Goal: Task Accomplishment & Management: Use online tool/utility

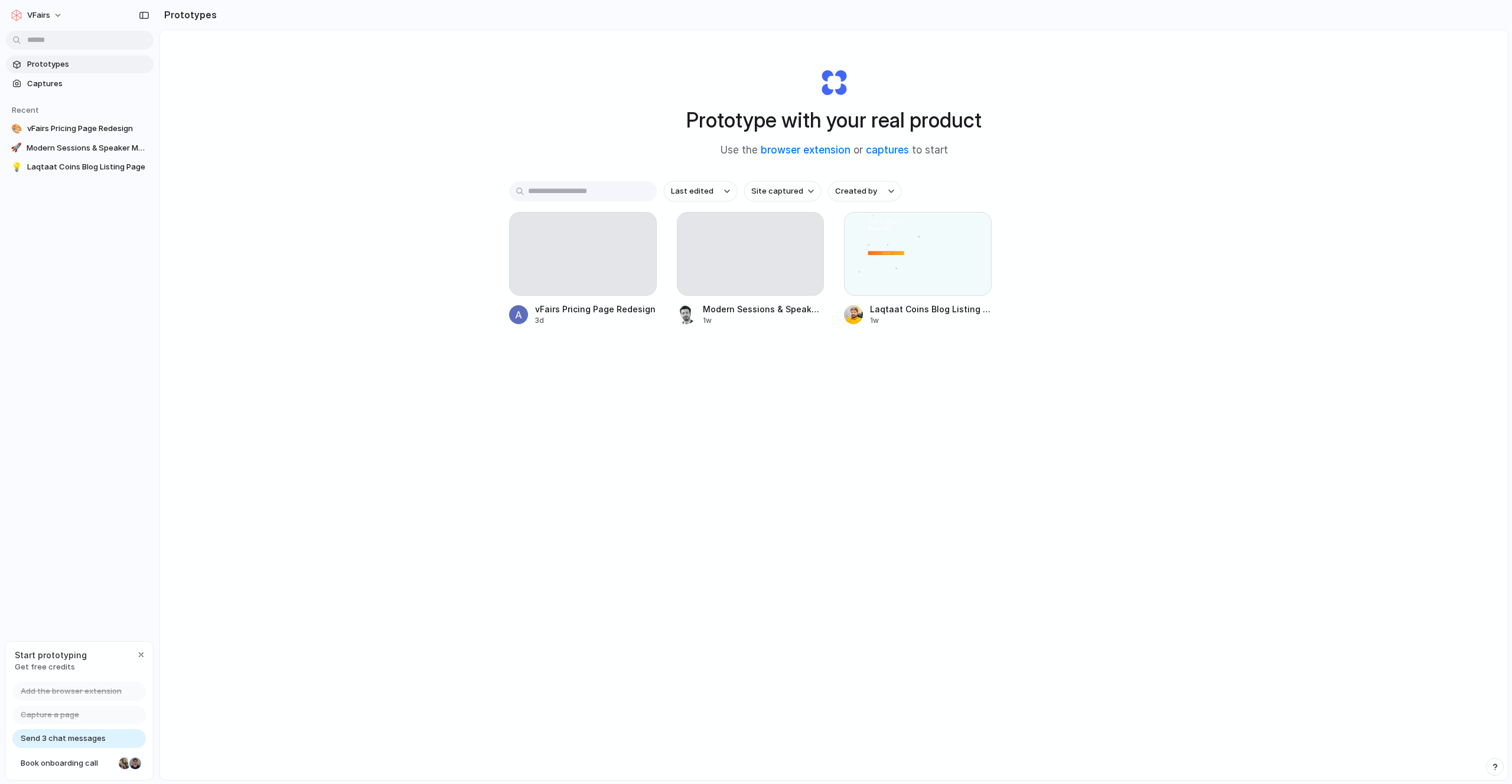
click at [634, 395] on div "Last edited Site captured Created by vFairs Pricing Page Redesign 3d Modern Ses…" at bounding box center [834, 290] width 650 height 218
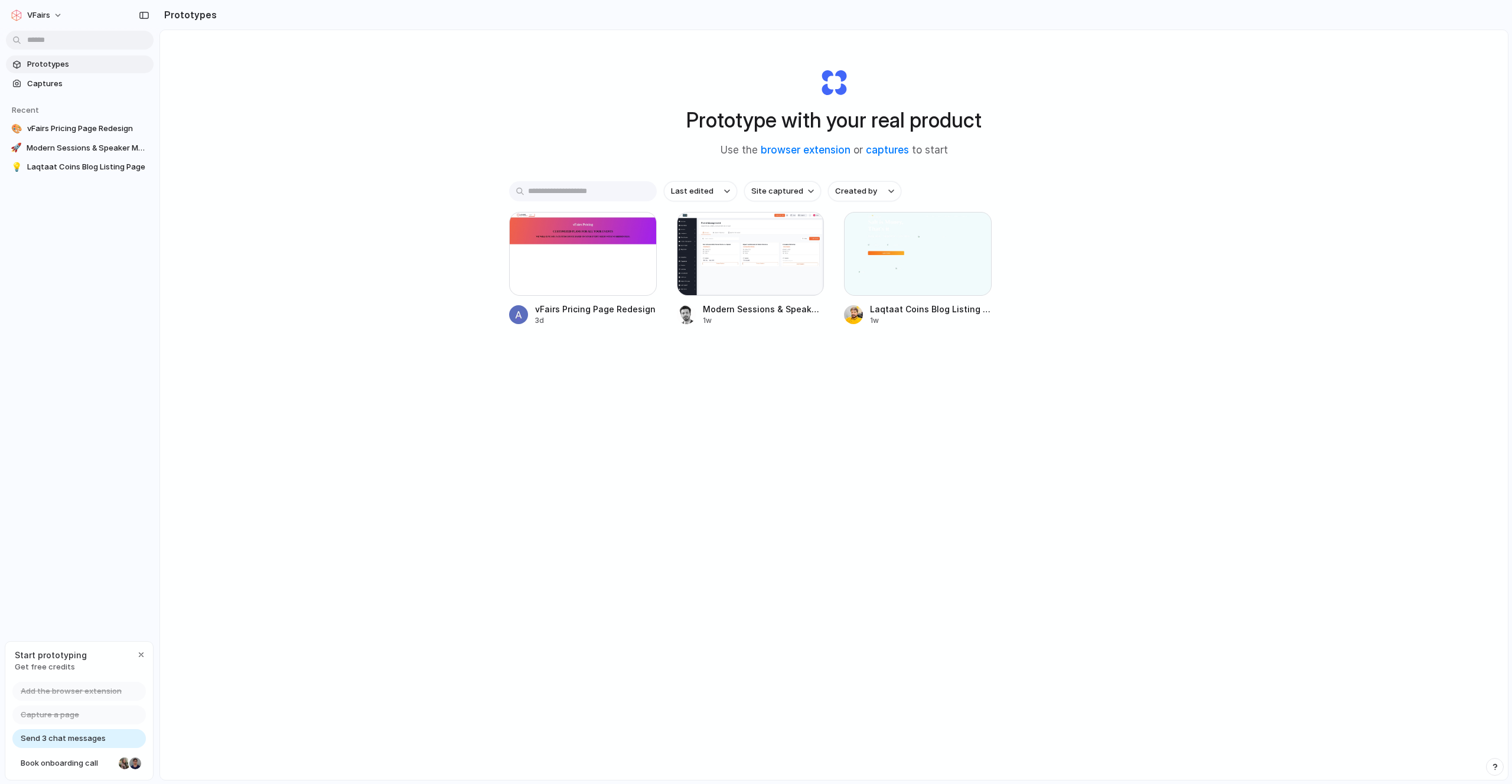
click at [681, 415] on div "Prototype with your real product Use the browser extension or captures to start…" at bounding box center [833, 435] width 1348 height 812
click at [690, 452] on div "Prototype with your real product Use the browser extension or captures to start…" at bounding box center [833, 435] width 1348 height 812
click at [605, 427] on div "Prototype with your real product Use the browser extension or captures to start…" at bounding box center [833, 435] width 1348 height 812
click at [486, 428] on div "Prototype with your real product Use the browser extension or captures to start…" at bounding box center [833, 435] width 1348 height 812
click at [60, 16] on button "vFairs" at bounding box center [37, 15] width 63 height 19
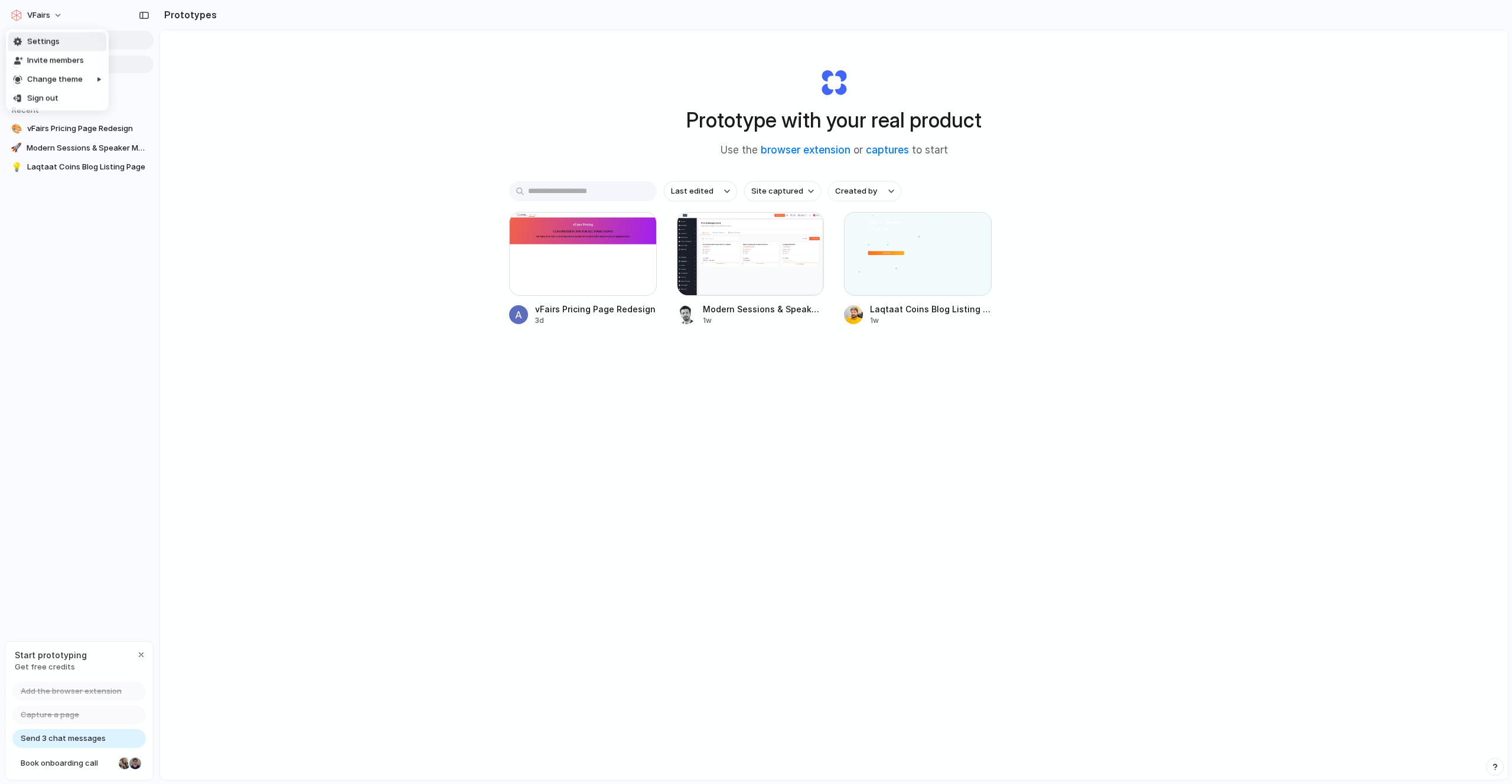
click at [60, 15] on div "Settings Invite members Change theme Sign out" at bounding box center [756, 392] width 1512 height 784
click at [321, 234] on div "Prototype with your real product Use the browser extension or captures to start…" at bounding box center [833, 435] width 1348 height 812
click at [71, 737] on span "Send 3 chat messages" at bounding box center [63, 739] width 85 height 12
click at [262, 588] on div "Prototype with your real product Use the browser extension or captures to start…" at bounding box center [833, 435] width 1348 height 812
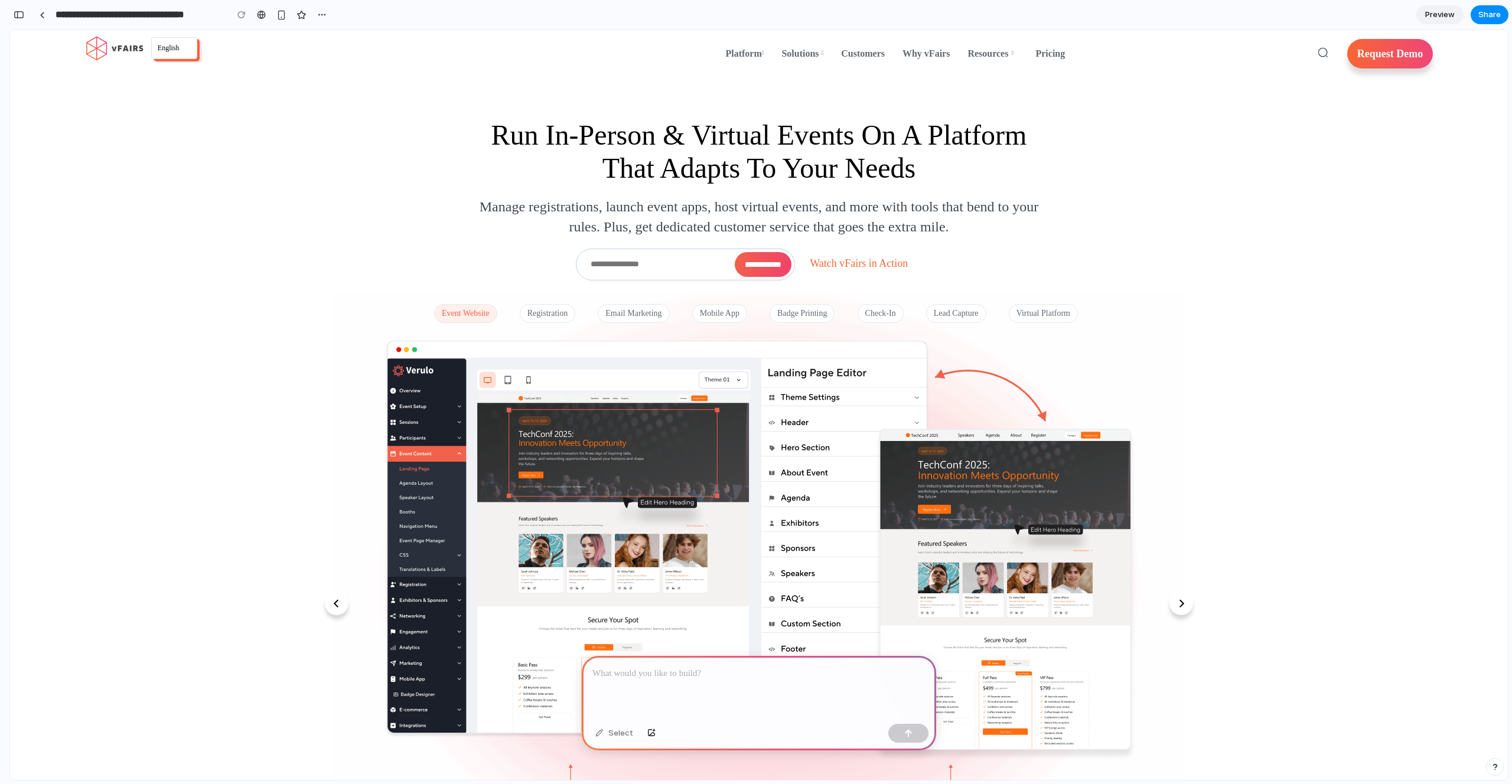
click at [1173, 607] on img at bounding box center [1181, 608] width 36 height 36
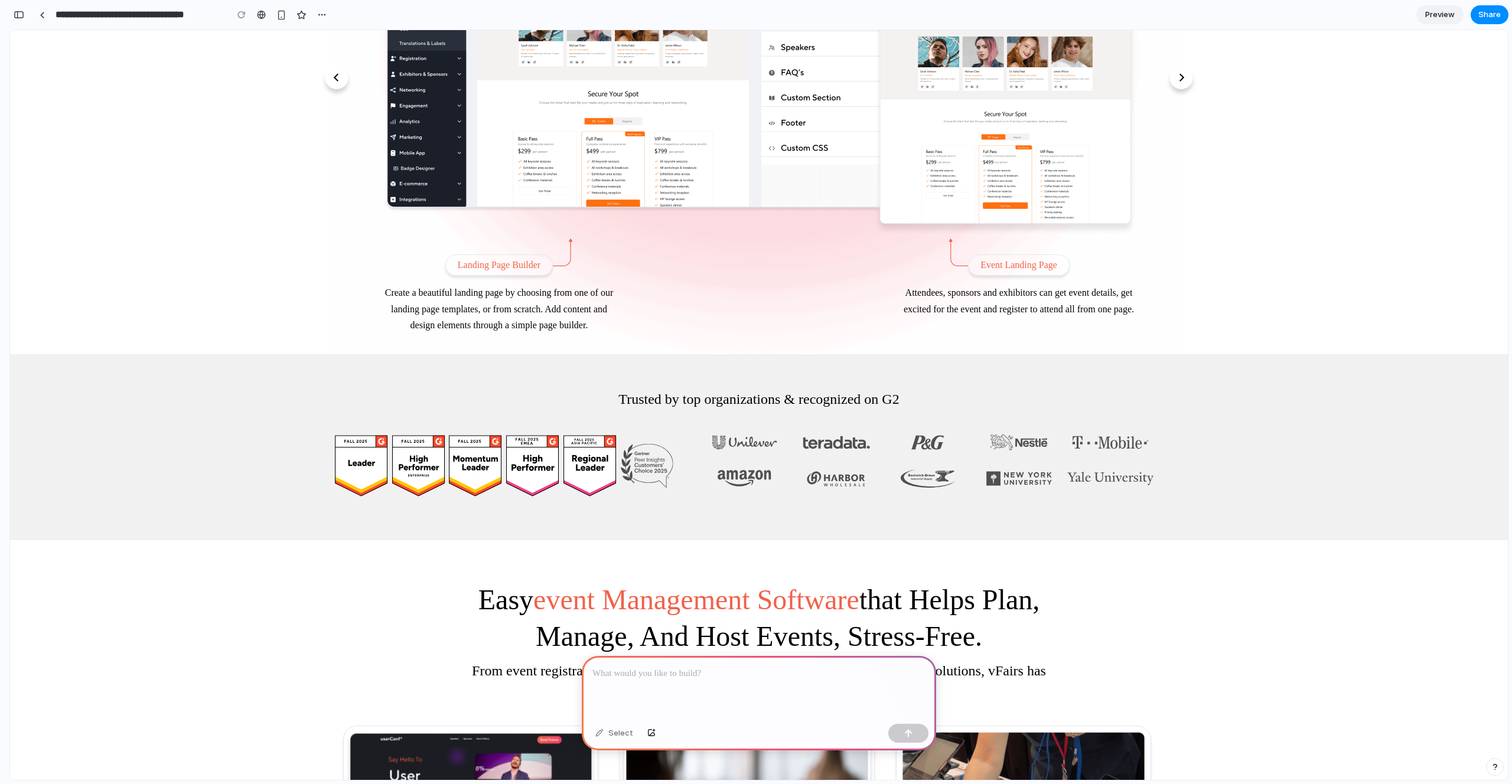
scroll to position [564, 0]
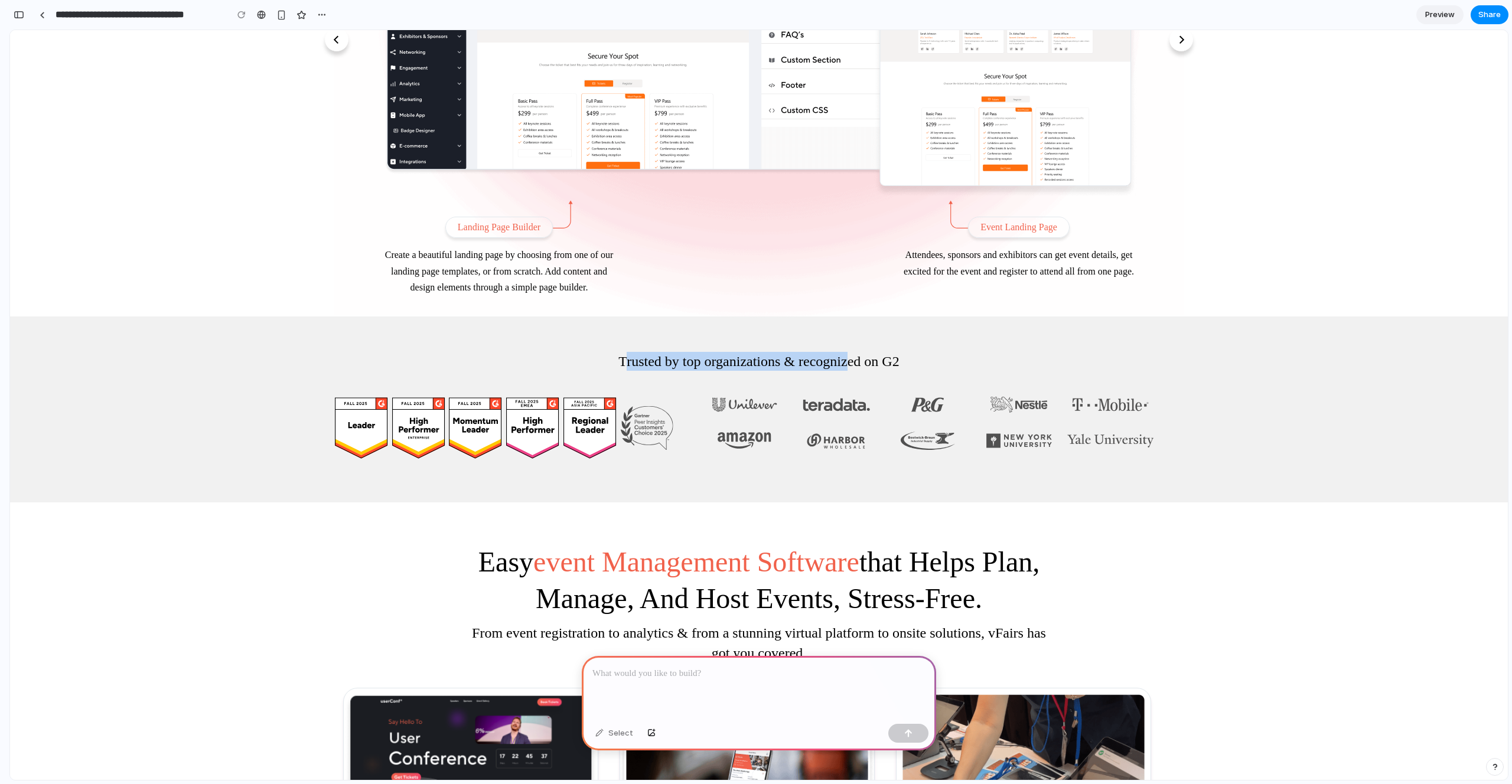
drag, startPoint x: 636, startPoint y: 358, endPoint x: 844, endPoint y: 364, distance: 208.1
click at [844, 364] on h3 "Trusted by top organizations & recognized on G2" at bounding box center [759, 361] width 1498 height 19
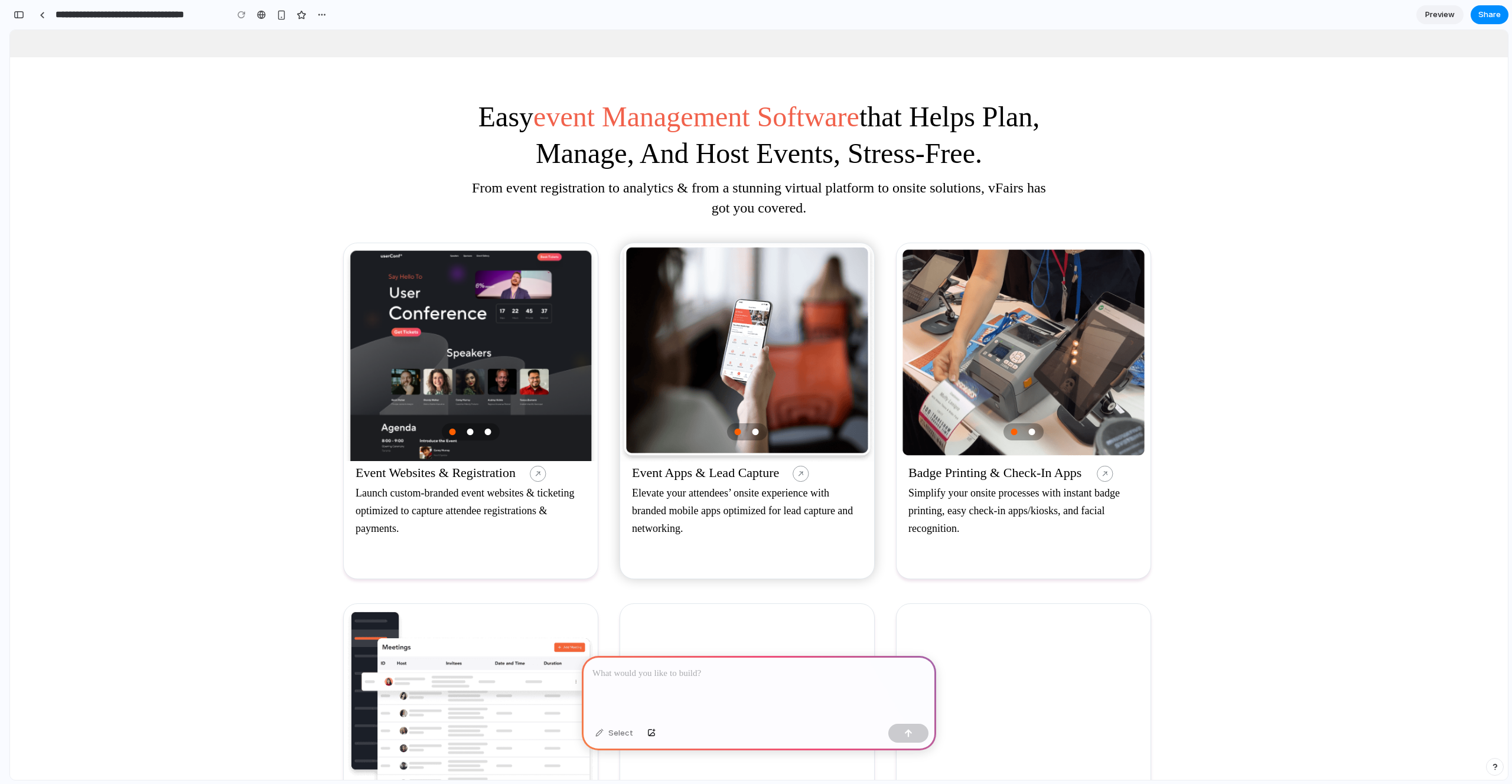
scroll to position [1139, 0]
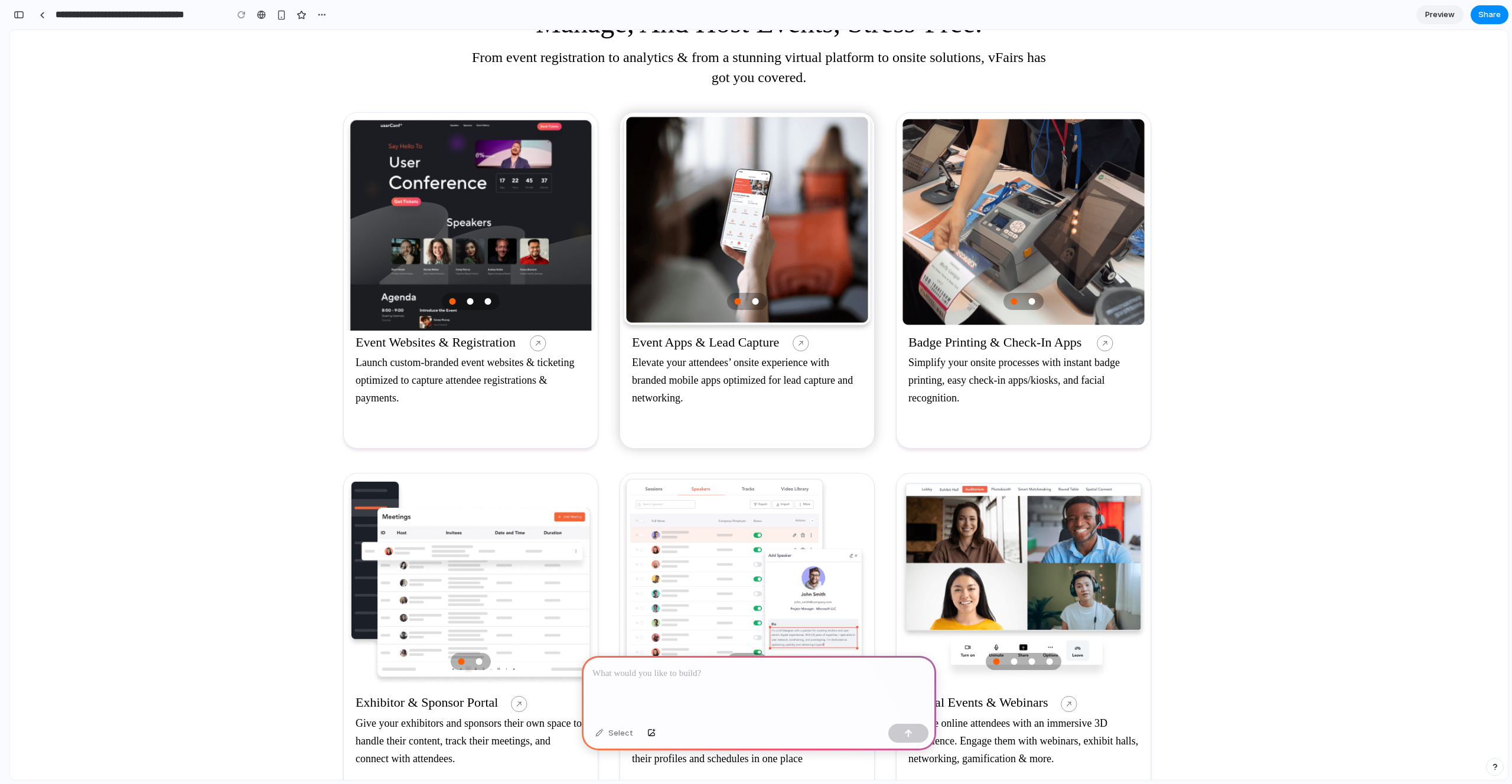
click at [750, 303] on button "2" at bounding box center [756, 304] width 12 height 12
click at [727, 302] on ul "1 2" at bounding box center [747, 301] width 40 height 17
click at [466, 304] on button "2" at bounding box center [470, 304] width 12 height 12
click at [482, 304] on button "3" at bounding box center [488, 304] width 12 height 12
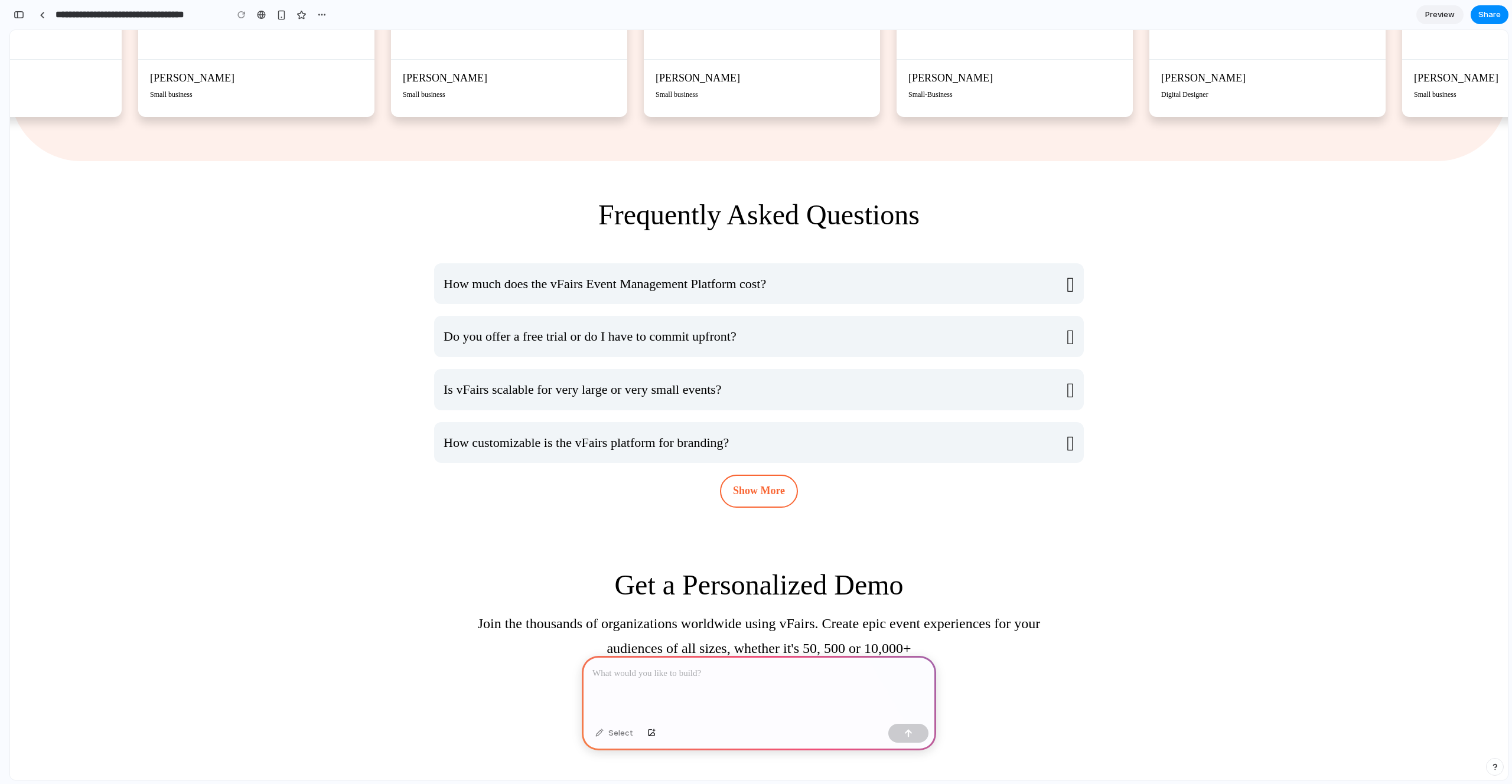
scroll to position [5577, 0]
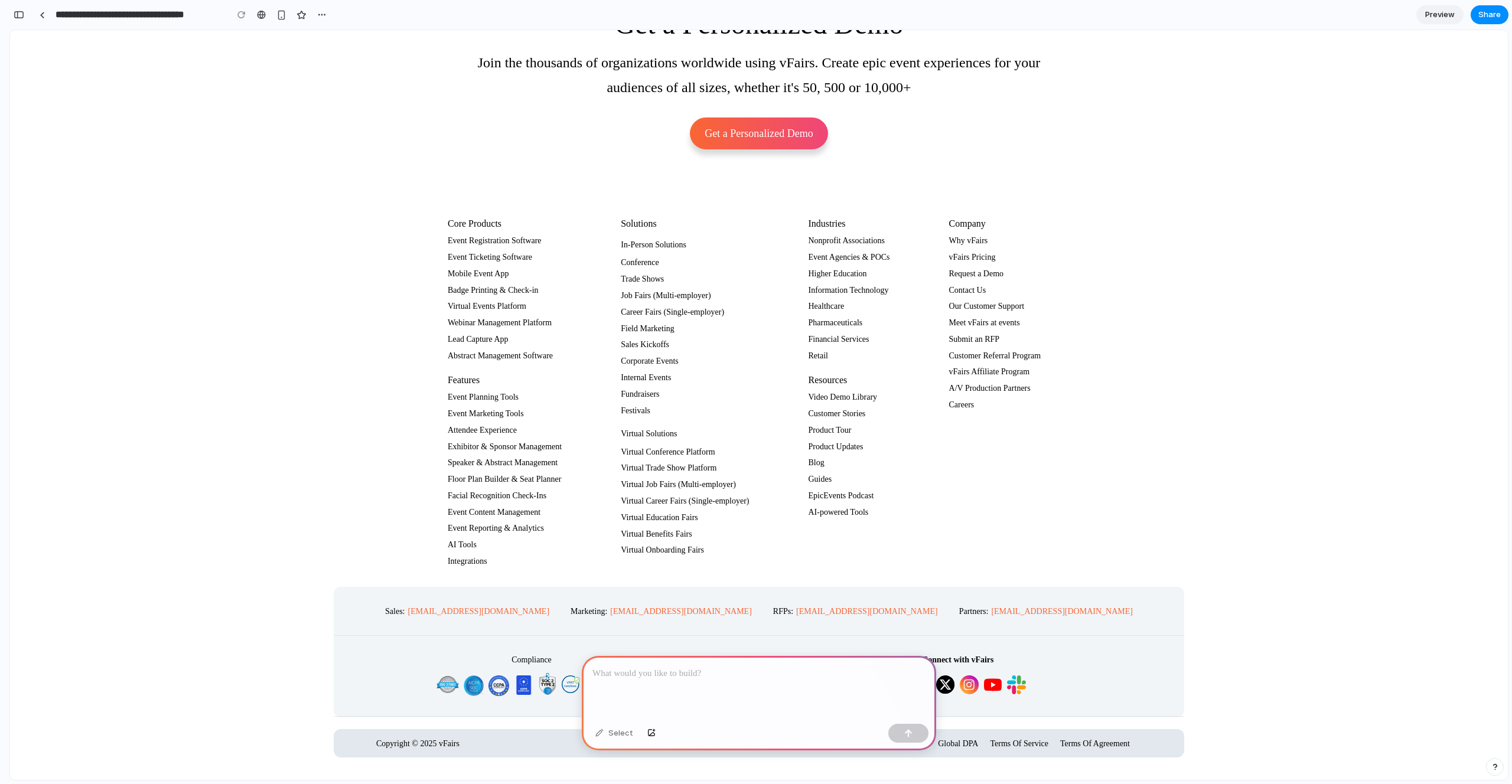
click at [660, 674] on p at bounding box center [759, 673] width 333 height 14
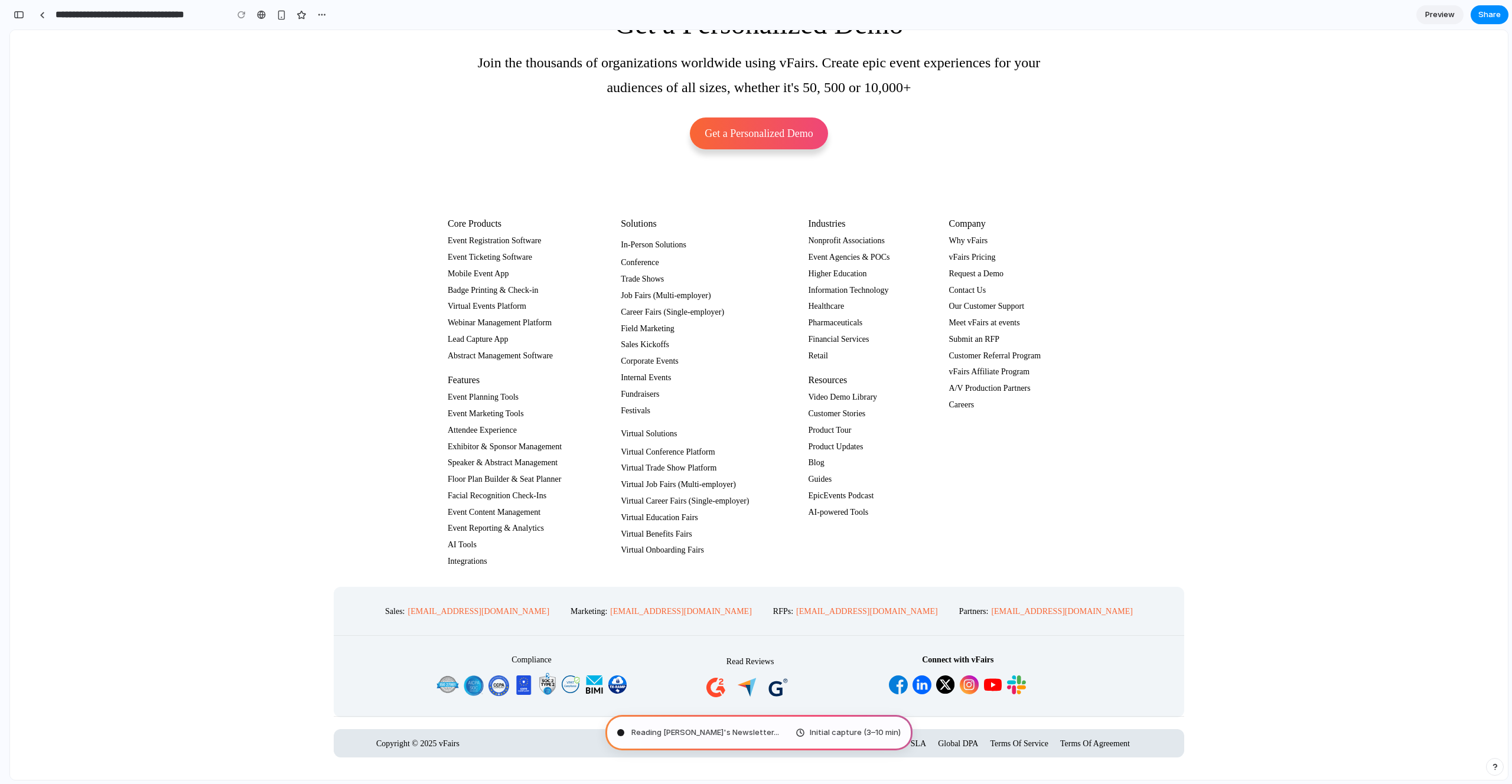
click at [825, 732] on span "Initial capture (3–10 min)" at bounding box center [855, 733] width 91 height 12
click at [802, 732] on div "Initial capture (3–10 min)" at bounding box center [848, 733] width 105 height 12
click at [656, 734] on span "Reading Lenny's Newsletter ..." at bounding box center [705, 733] width 148 height 12
click at [638, 731] on span "Reading Lenny's Newsletter ." at bounding box center [702, 733] width 144 height 12
drag, startPoint x: 657, startPoint y: 732, endPoint x: 691, endPoint y: 731, distance: 34.0
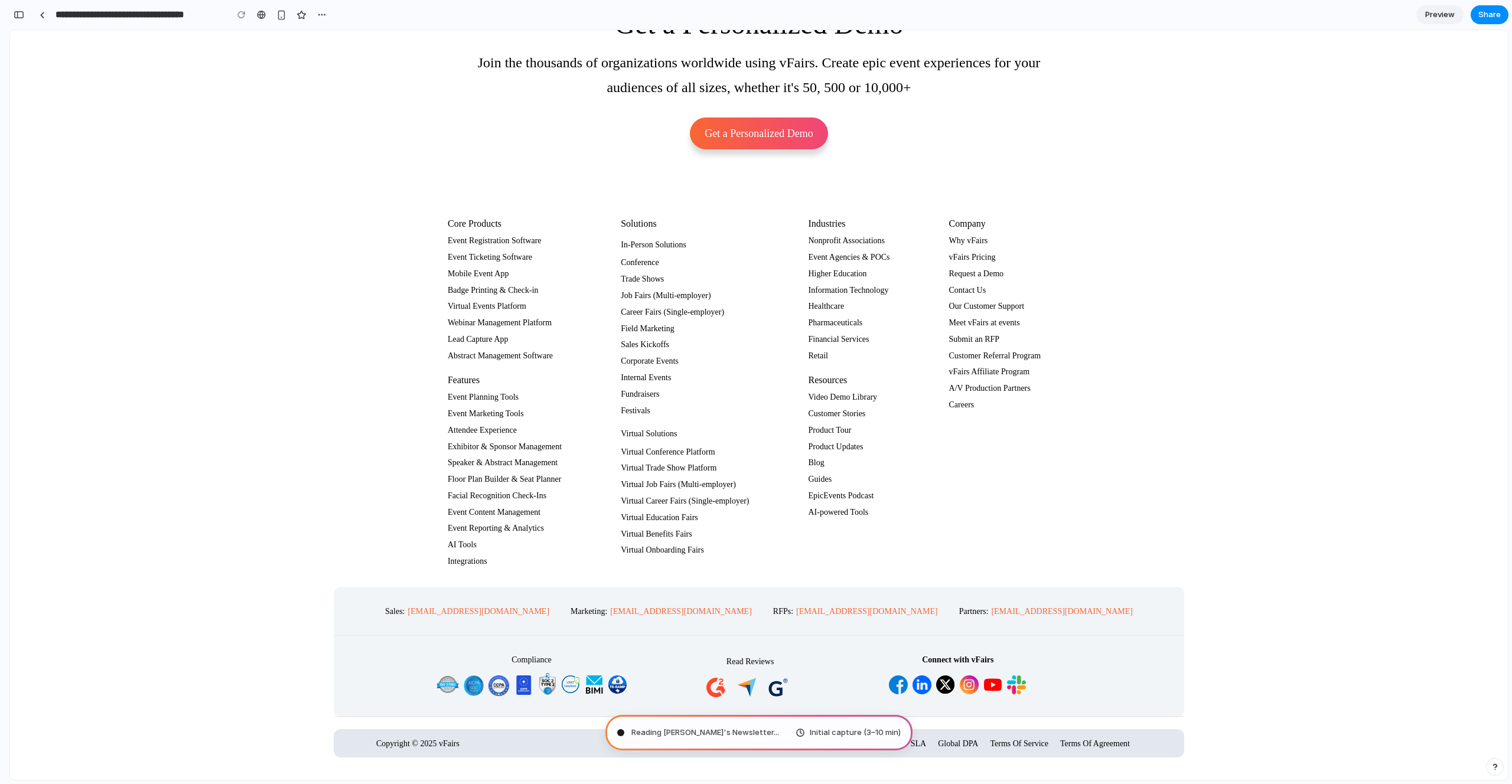
click at [691, 731] on span "Reading Lenny's Newsletter ..." at bounding box center [705, 733] width 148 height 12
click at [648, 733] on span "Brewing product ideas" at bounding box center [673, 733] width 84 height 12
click at [701, 736] on span "Brewing product ideas ." at bounding box center [674, 733] width 86 height 12
click at [713, 734] on span "Brewing product ideas .." at bounding box center [674, 733] width 88 height 12
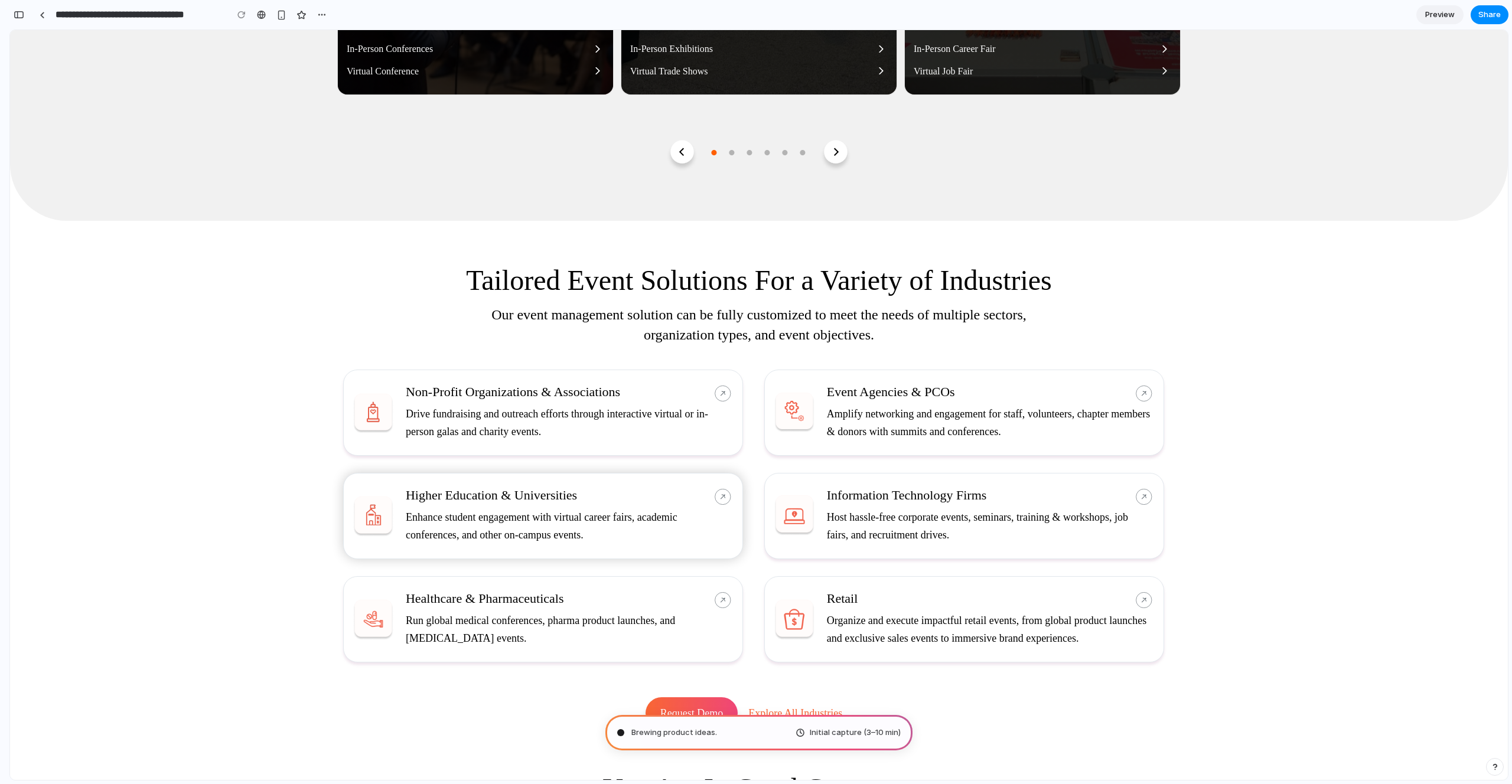
scroll to position [0, 0]
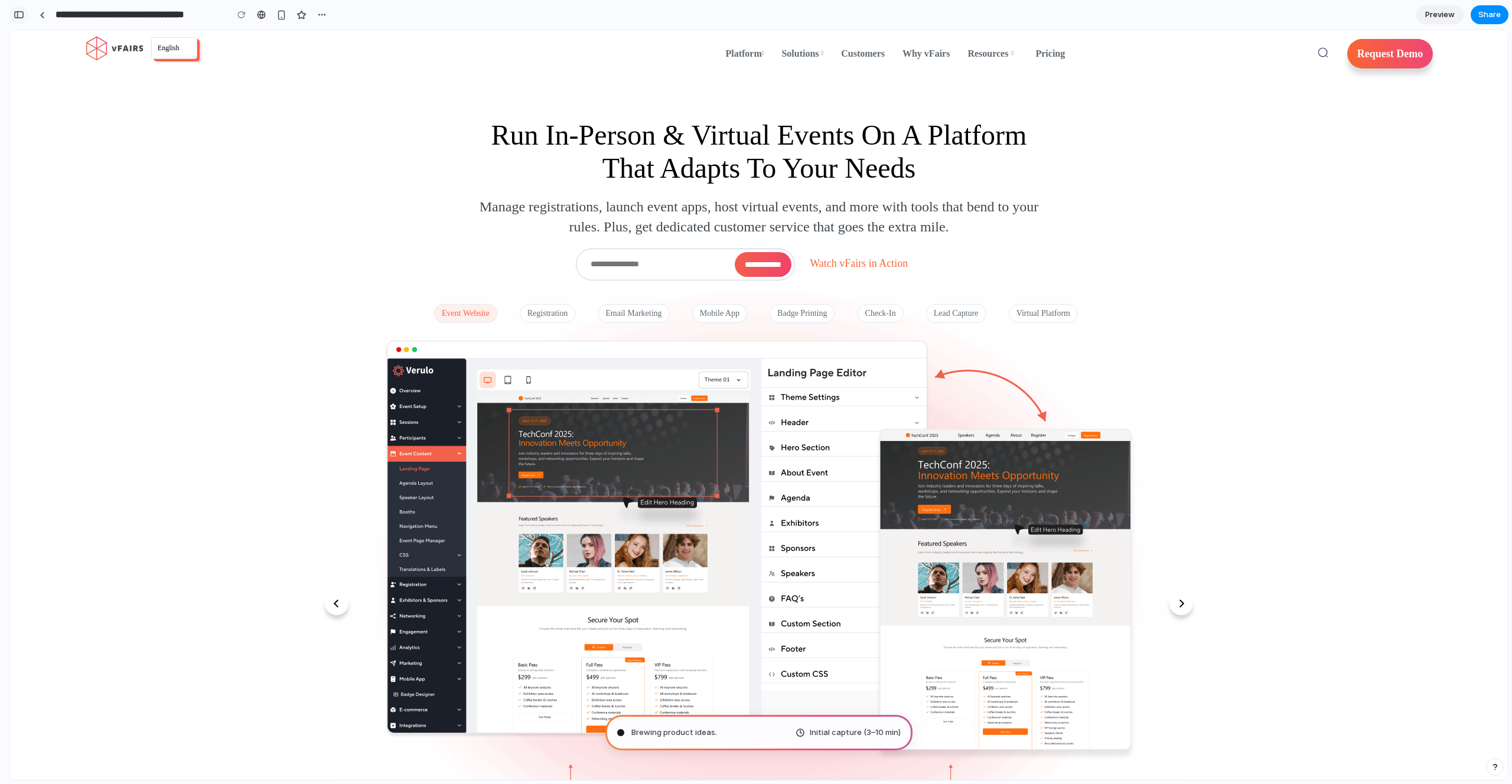
click at [20, 19] on button "button" at bounding box center [19, 14] width 19 height 19
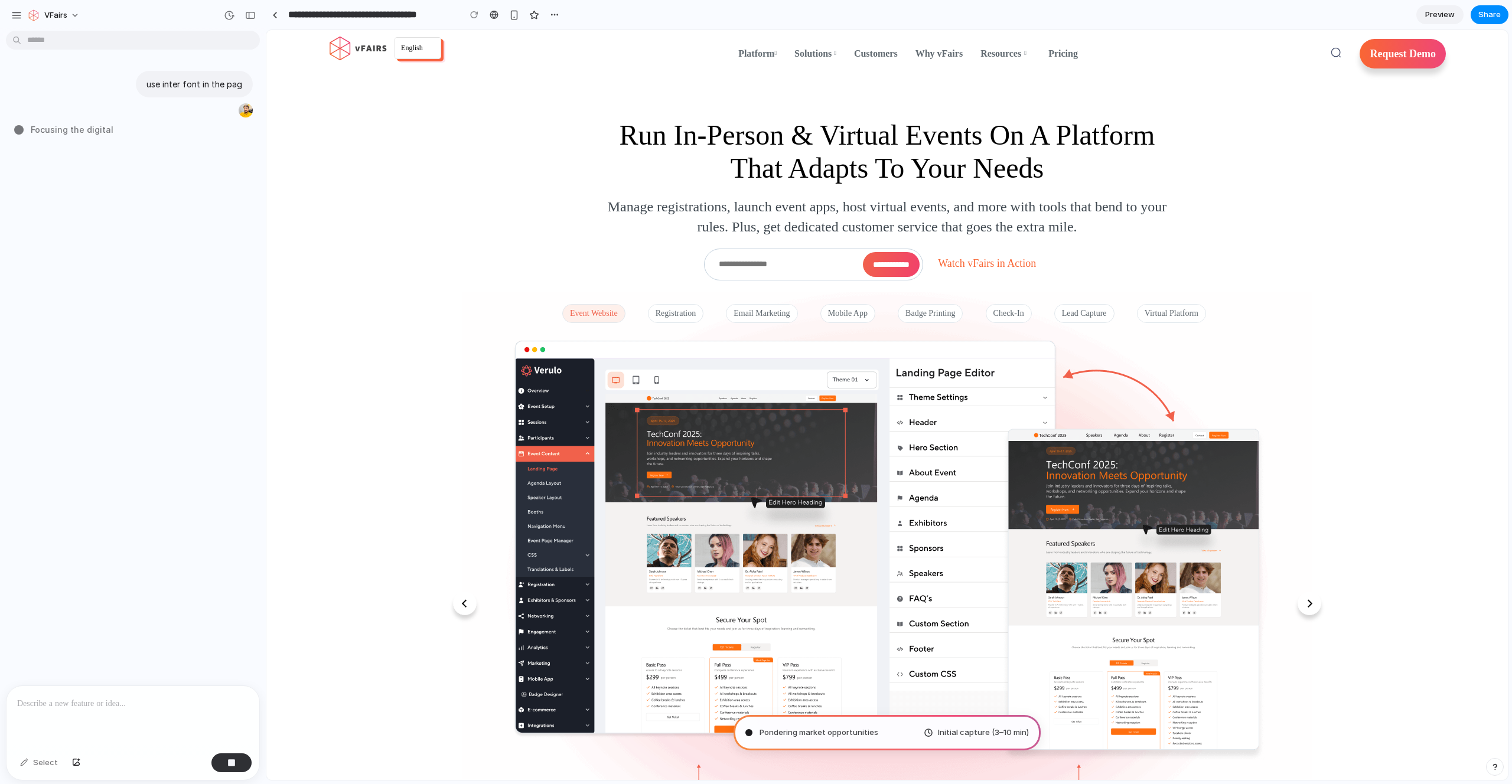
type input "**********"
